Goal: Connect with others: Connect with other users

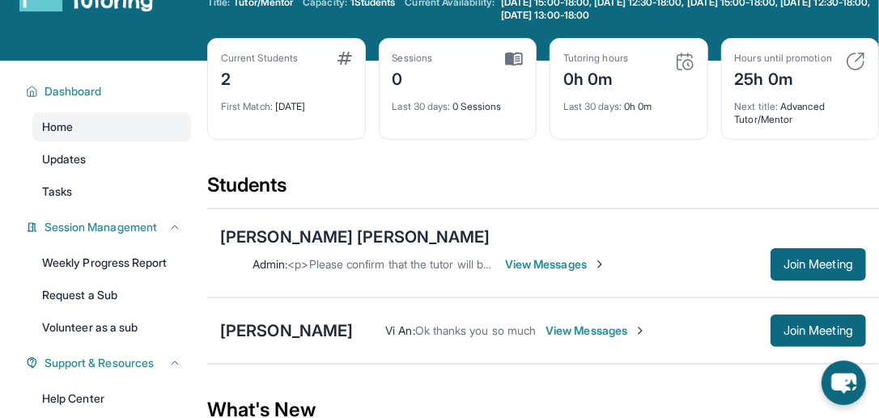
scroll to position [57, 0]
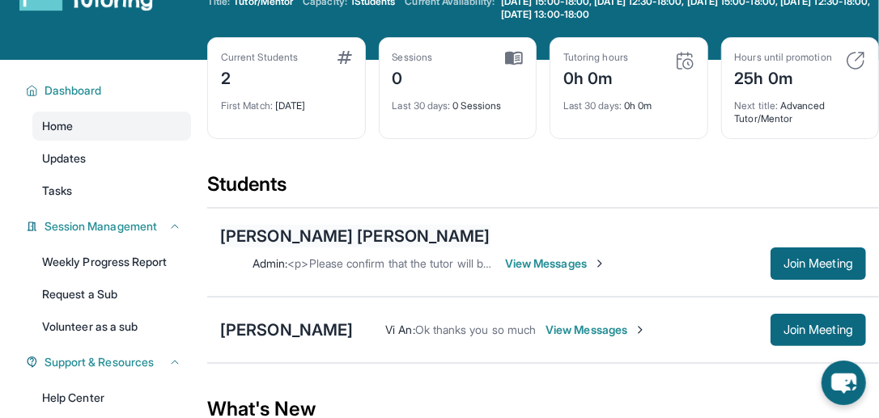
click at [279, 244] on div "[PERSON_NAME] [PERSON_NAME]" at bounding box center [355, 236] width 270 height 23
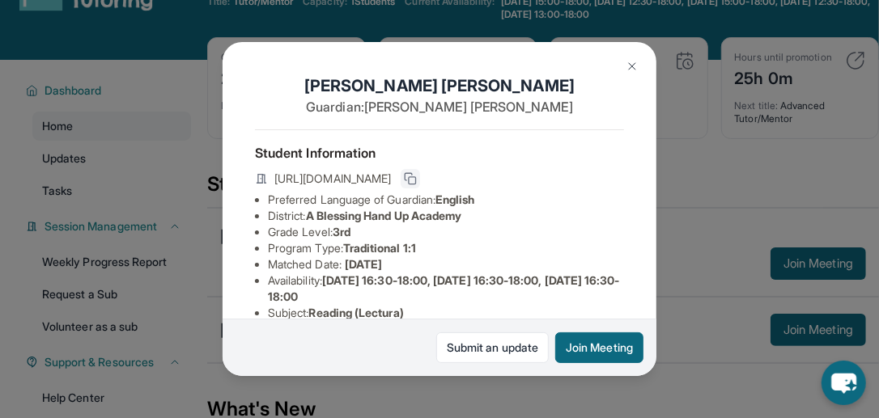
click at [420, 184] on button at bounding box center [410, 178] width 19 height 19
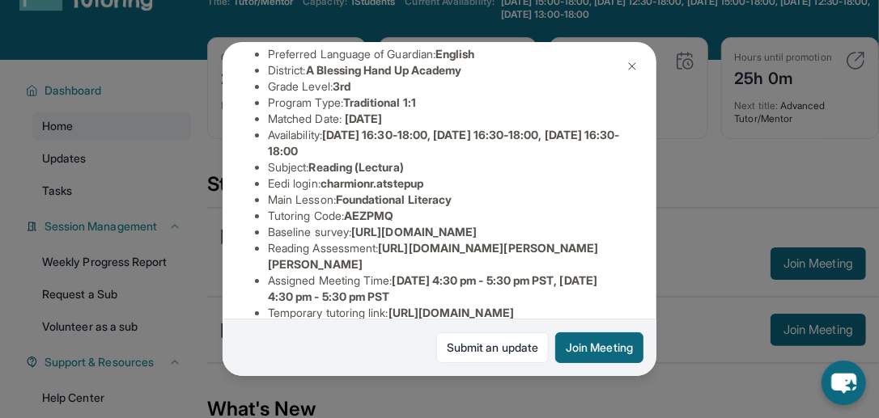
scroll to position [146, 0]
click at [370, 222] on span "AEZPMQ" at bounding box center [368, 215] width 49 height 14
copy span "AEZPMQ"
click at [626, 70] on img at bounding box center [632, 66] width 13 height 13
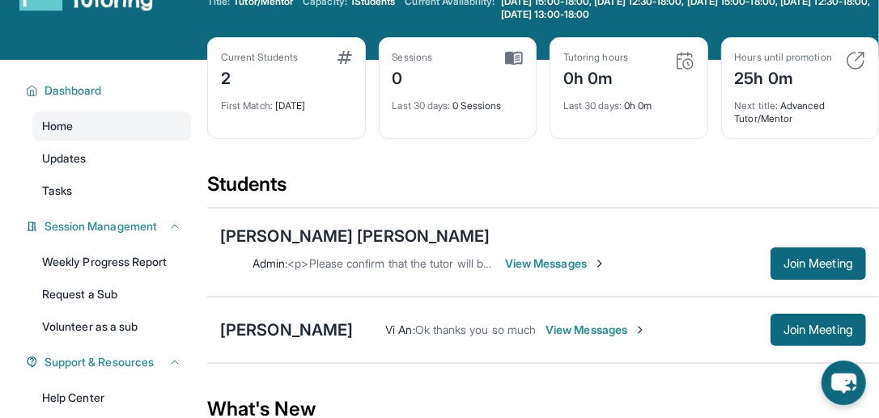
click at [606, 256] on span "View Messages" at bounding box center [555, 264] width 101 height 16
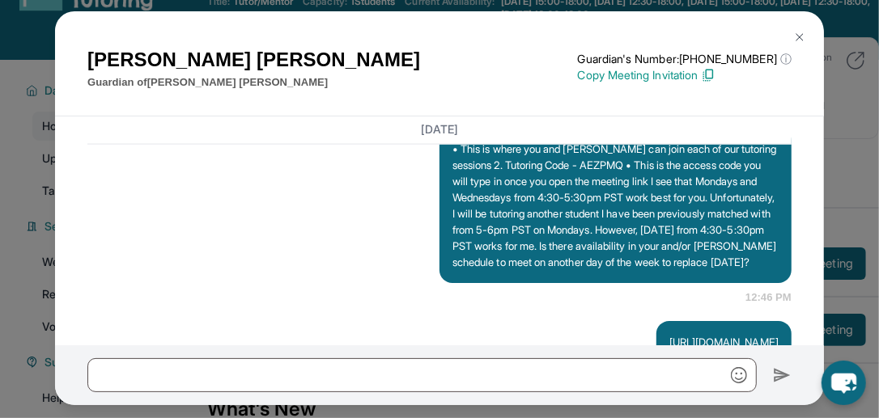
scroll to position [1299, 0]
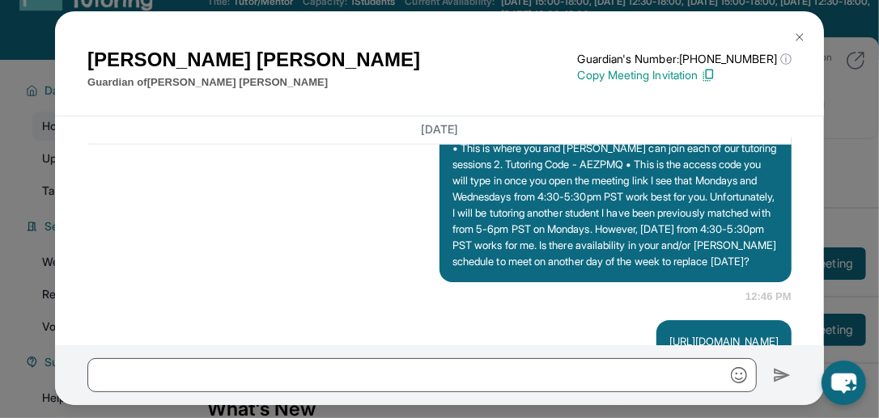
click at [797, 32] on img at bounding box center [799, 37] width 13 height 13
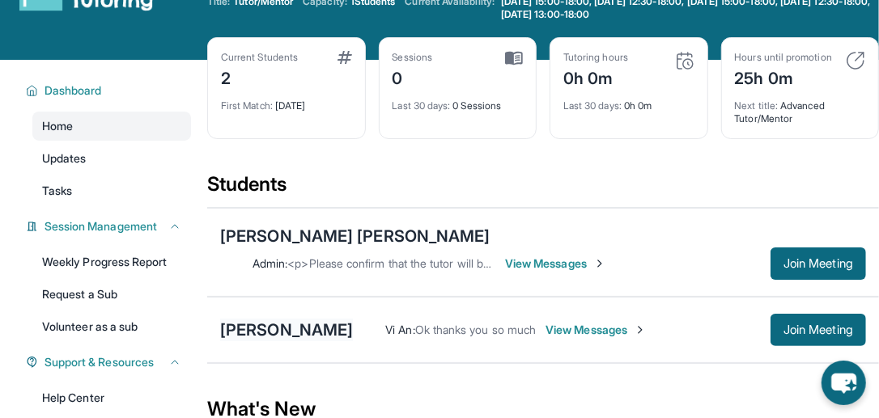
click at [299, 319] on div "[PERSON_NAME]" at bounding box center [286, 330] width 133 height 23
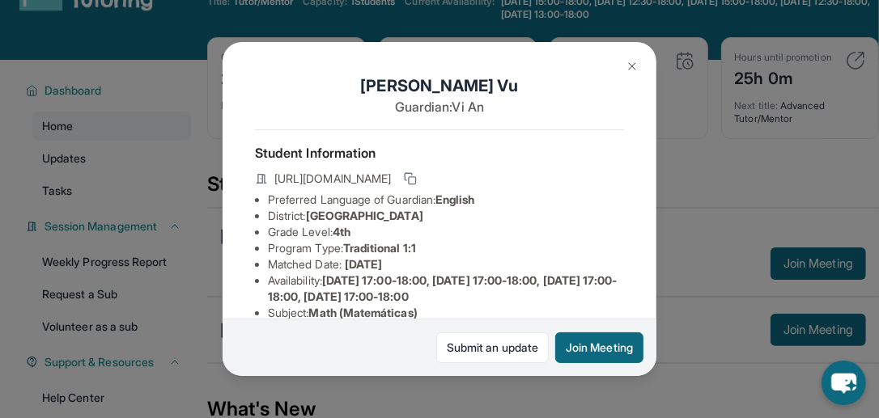
click at [631, 64] on img at bounding box center [632, 66] width 13 height 13
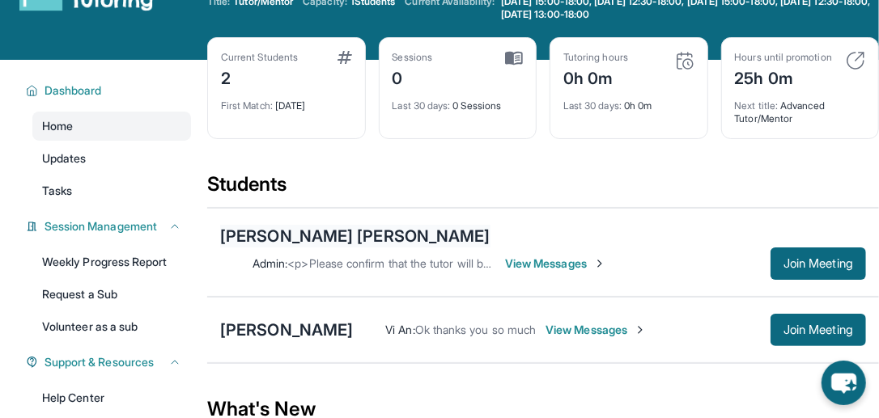
click at [270, 240] on div "[PERSON_NAME] [PERSON_NAME]" at bounding box center [355, 236] width 270 height 23
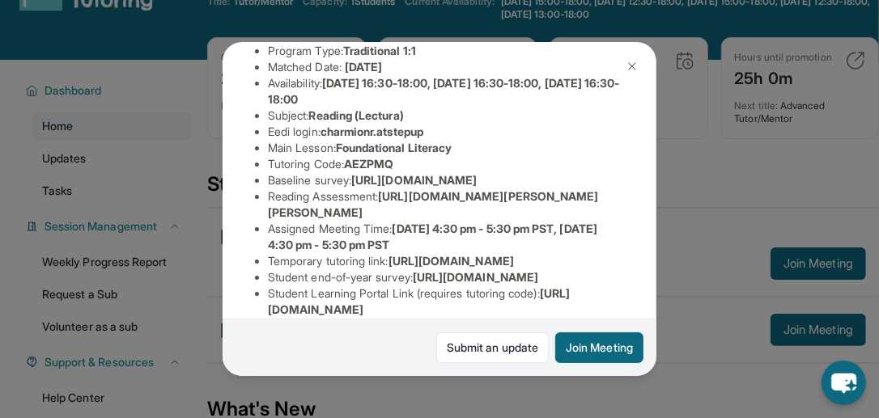
scroll to position [196, 0]
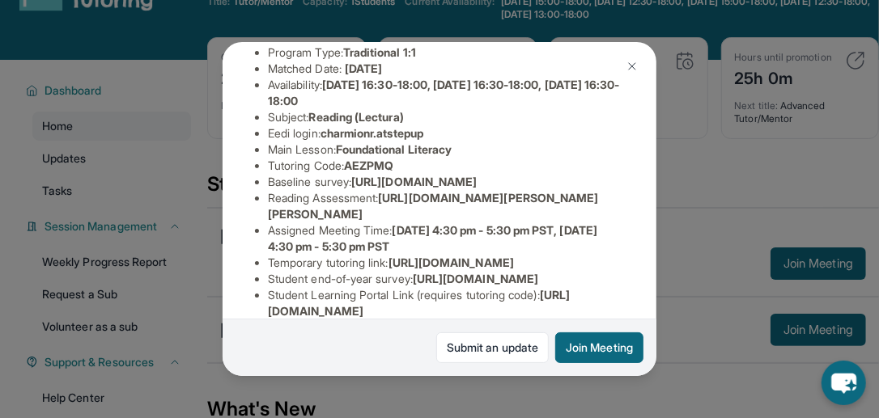
click at [629, 68] on img at bounding box center [632, 66] width 13 height 13
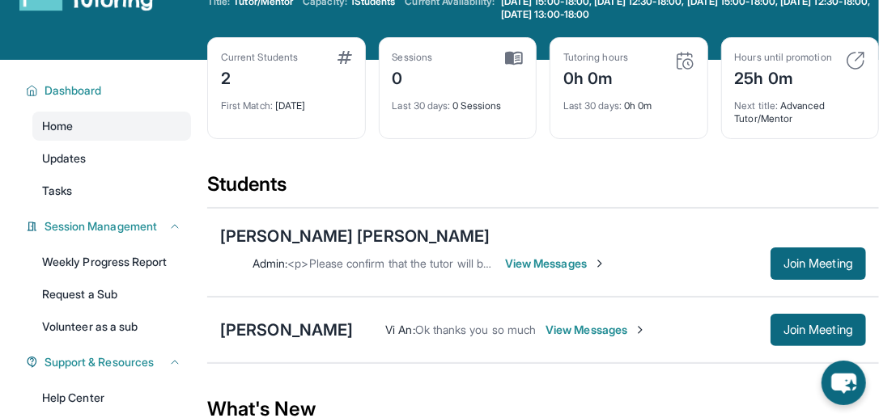
click at [628, 68] on div "0h 0m" at bounding box center [595, 77] width 65 height 26
click at [813, 248] on button "Join Meeting" at bounding box center [819, 264] width 96 height 32
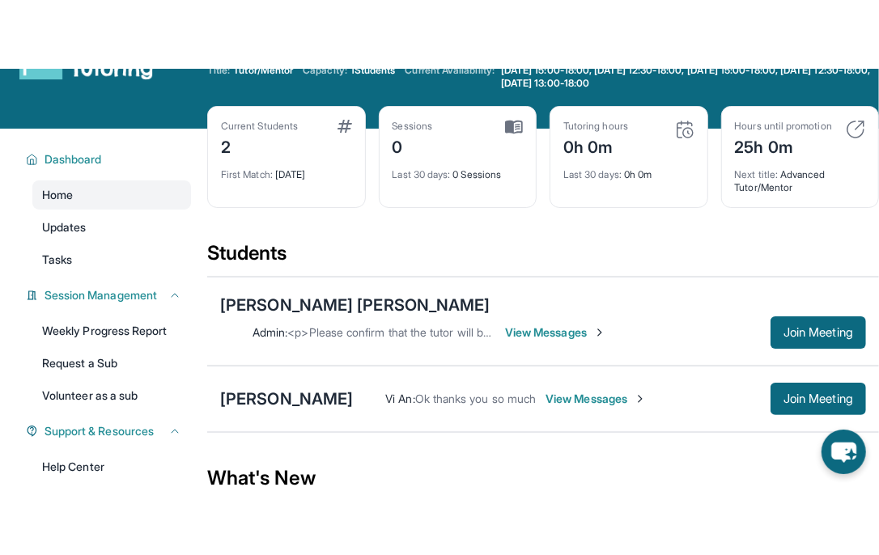
scroll to position [0, 0]
